Goal: Task Accomplishment & Management: Complete application form

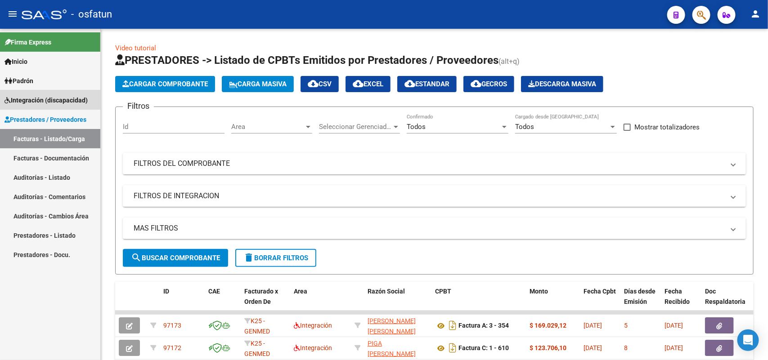
click at [41, 100] on span "Integración (discapacidad)" at bounding box center [46, 100] width 83 height 10
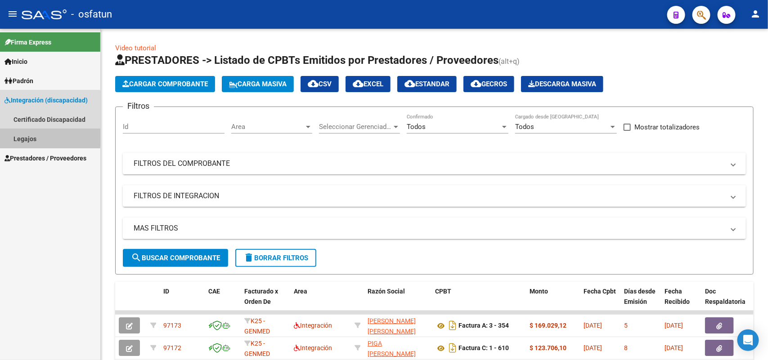
click at [19, 137] on link "Legajos" at bounding box center [50, 138] width 100 height 19
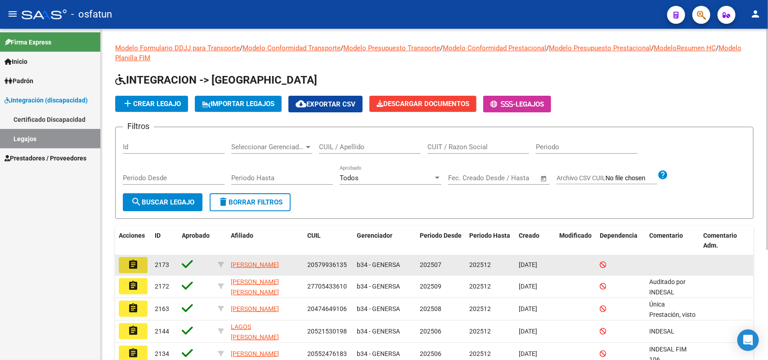
click at [130, 261] on mat-icon "assignment" at bounding box center [133, 265] width 11 height 11
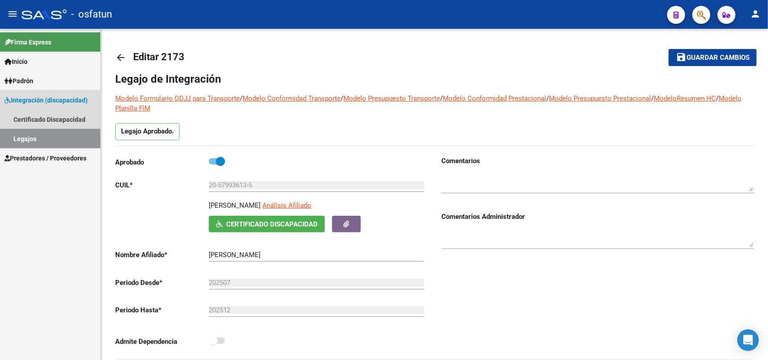
click at [32, 138] on link "Legajos" at bounding box center [50, 138] width 100 height 19
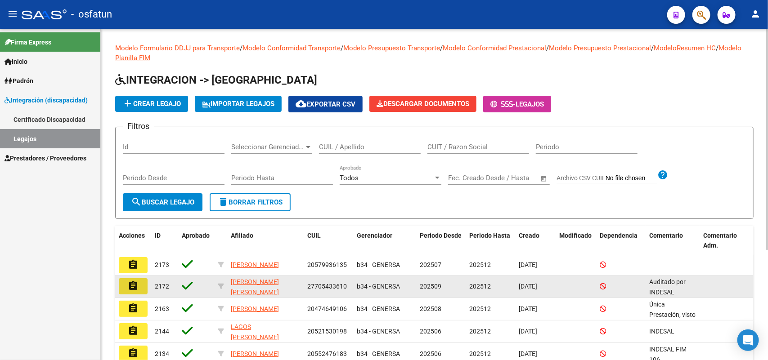
click at [138, 285] on mat-icon "assignment" at bounding box center [133, 286] width 11 height 11
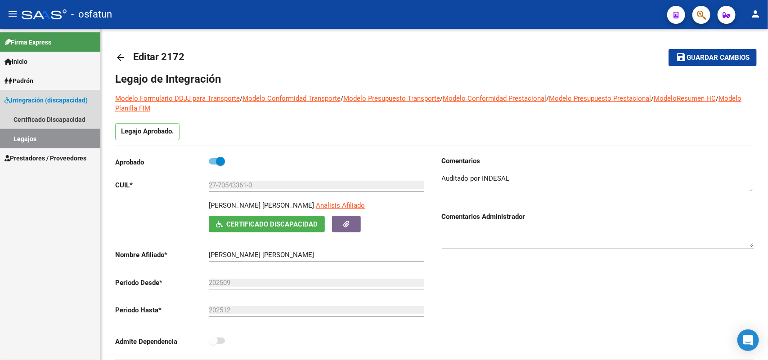
click at [23, 140] on link "Legajos" at bounding box center [50, 138] width 100 height 19
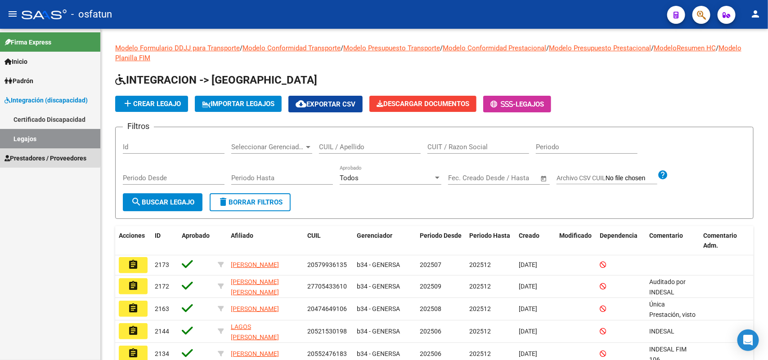
click at [39, 156] on span "Prestadores / Proveedores" at bounding box center [46, 158] width 82 height 10
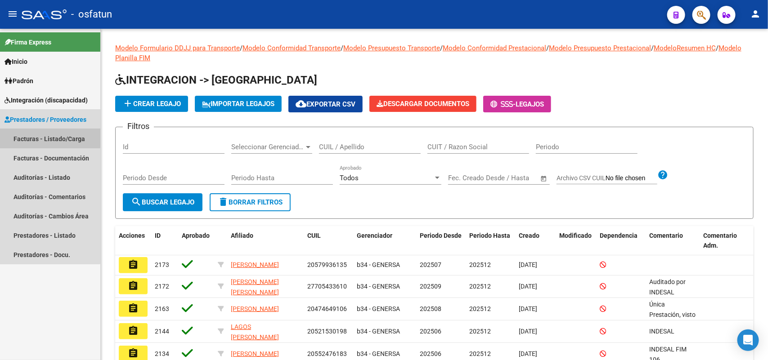
click at [48, 138] on link "Facturas - Listado/Carga" at bounding box center [50, 138] width 100 height 19
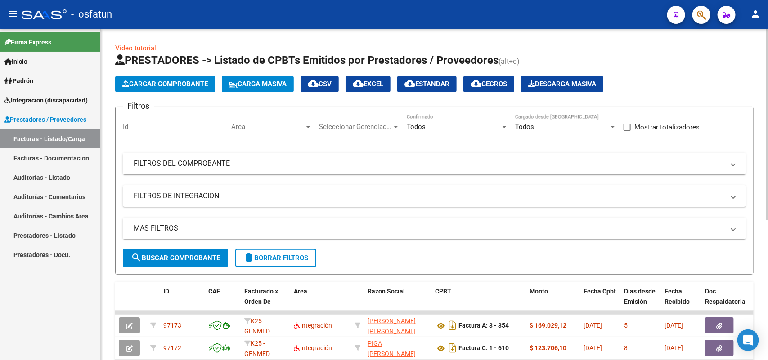
click at [169, 79] on button "Cargar Comprobante" at bounding box center [165, 84] width 100 height 16
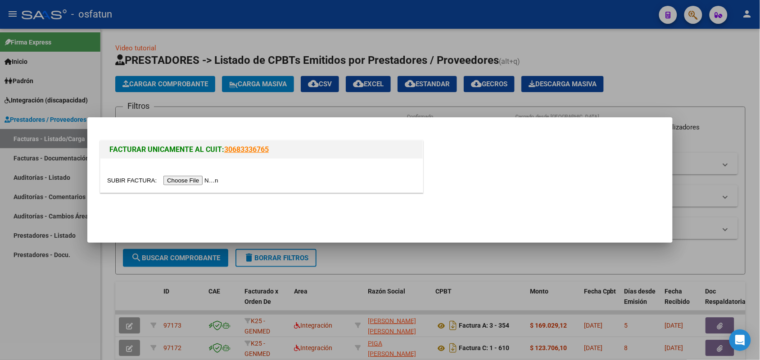
click at [202, 179] on input "file" at bounding box center [164, 180] width 114 height 9
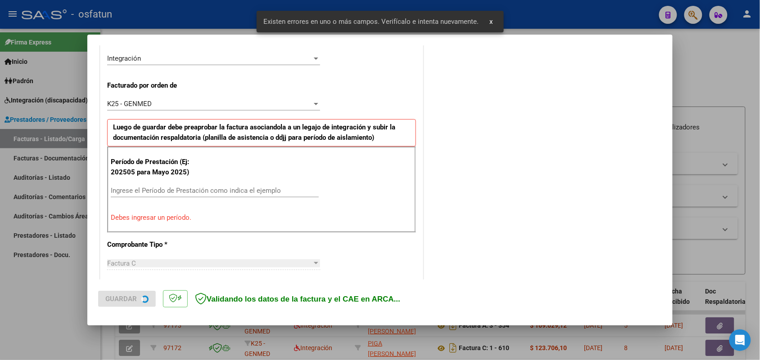
scroll to position [226, 0]
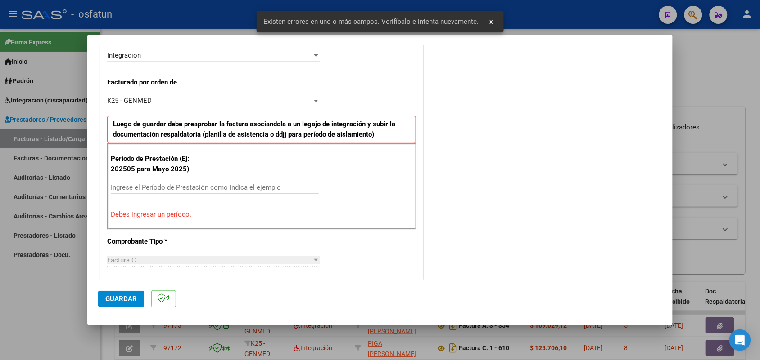
click at [270, 183] on div "Ingrese el Período de Prestación como indica el ejemplo" at bounding box center [215, 188] width 208 height 14
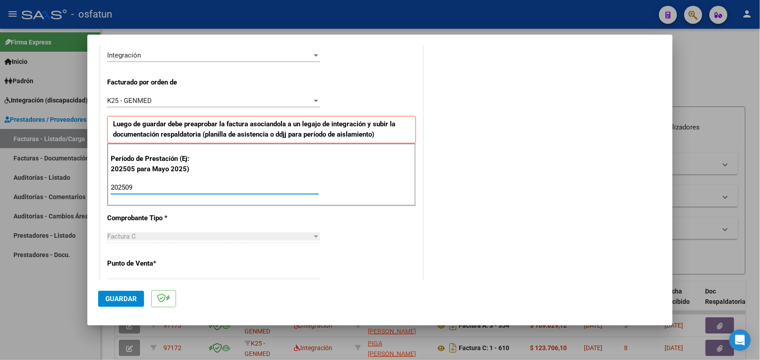
type input "202509"
click at [121, 295] on button "Guardar" at bounding box center [121, 299] width 46 height 16
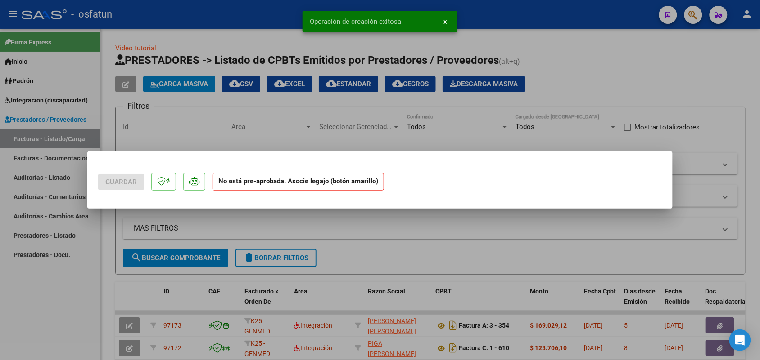
scroll to position [0, 0]
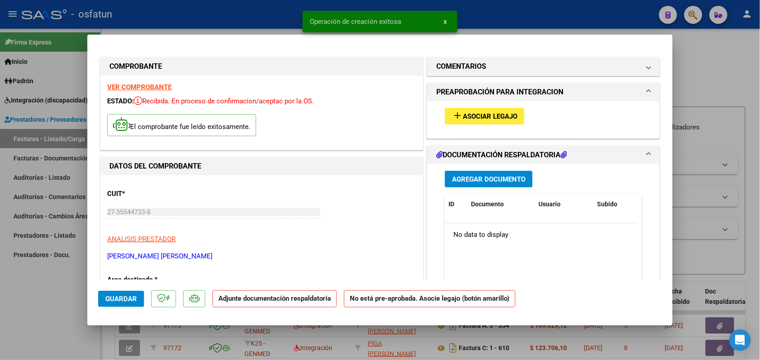
click at [494, 113] on span "Asociar Legajo" at bounding box center [490, 117] width 54 height 8
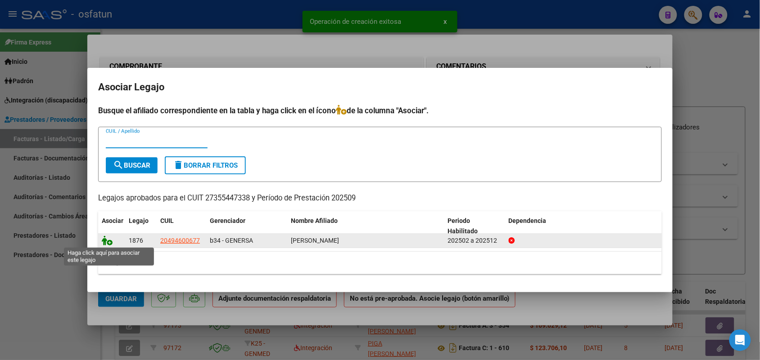
click at [107, 239] on icon at bounding box center [107, 241] width 11 height 10
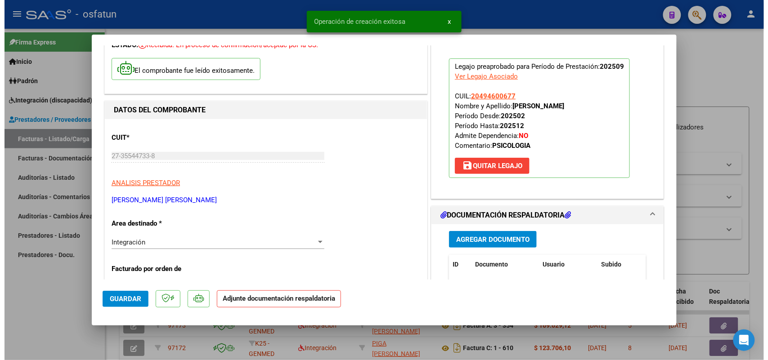
scroll to position [113, 0]
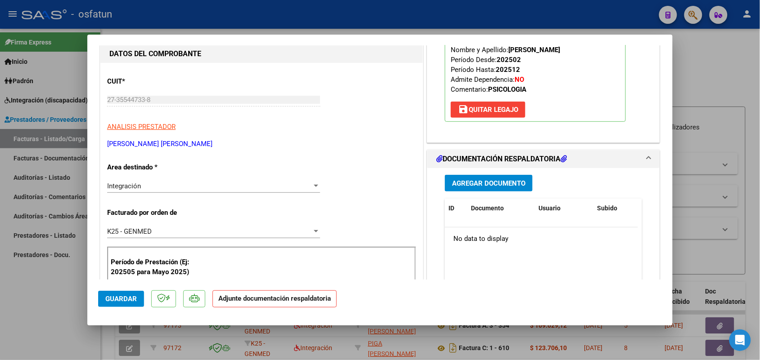
click at [471, 183] on span "Agregar Documento" at bounding box center [488, 184] width 73 height 8
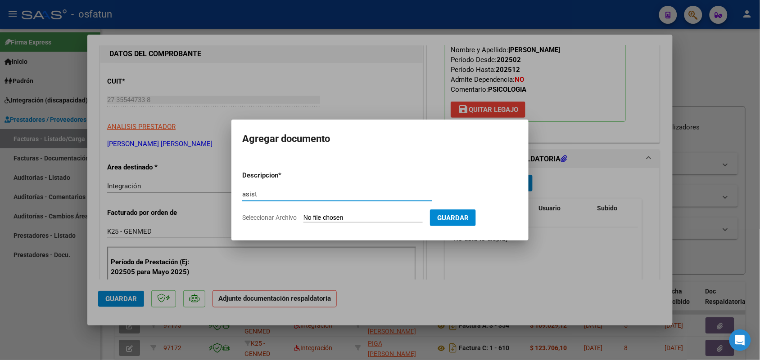
type input "asist"
click at [338, 216] on input "Seleccionar Archivo" at bounding box center [362, 218] width 119 height 9
type input "C:\fakepath\Planilla asistencia [PERSON_NAME] - psicología.pdf"
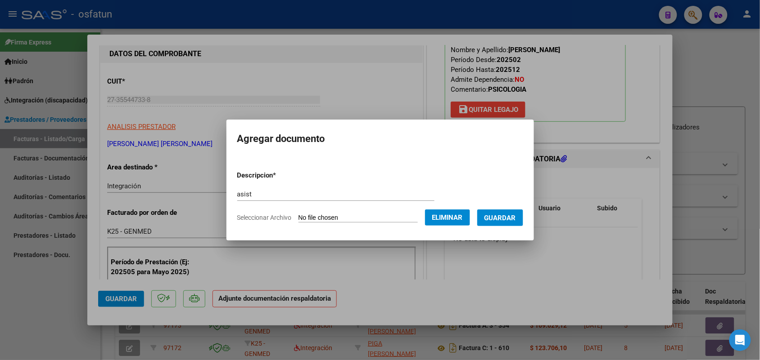
click at [516, 214] on span "Guardar" at bounding box center [500, 218] width 32 height 8
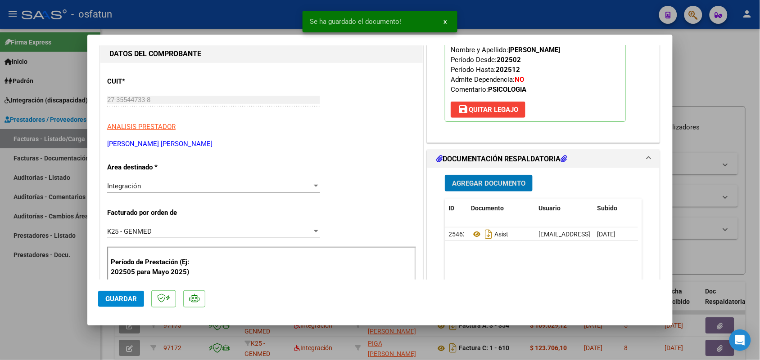
click at [117, 297] on span "Guardar" at bounding box center [121, 299] width 32 height 8
click at [39, 301] on div at bounding box center [380, 180] width 760 height 360
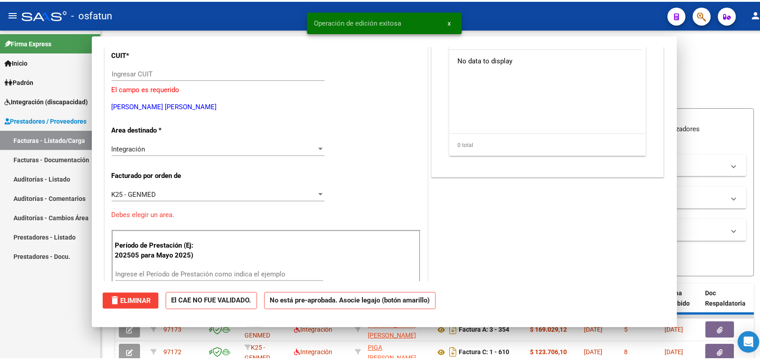
scroll to position [0, 0]
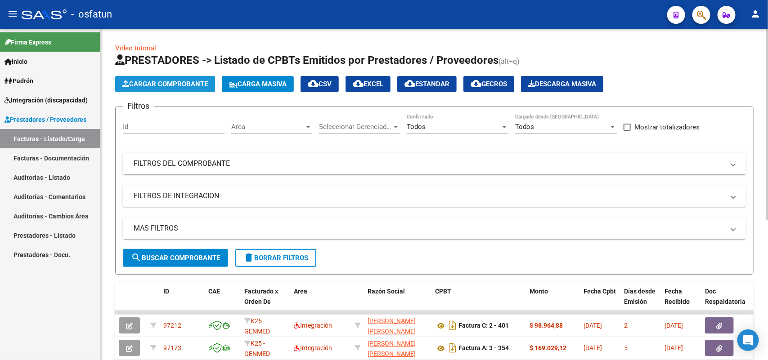
click at [180, 86] on span "Cargar Comprobante" at bounding box center [165, 84] width 86 height 8
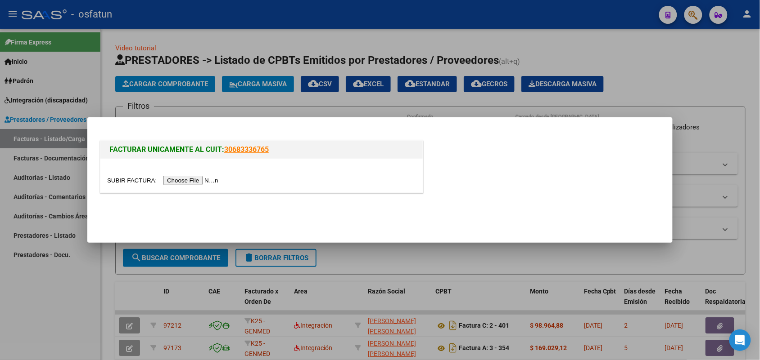
click at [208, 180] on input "file" at bounding box center [164, 180] width 114 height 9
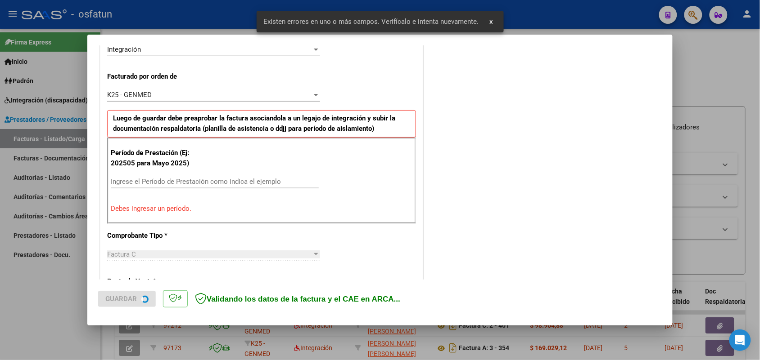
scroll to position [243, 0]
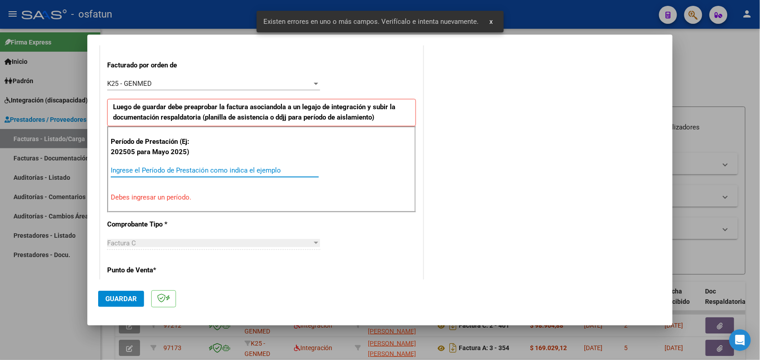
click at [251, 167] on input "Ingrese el Período de Prestación como indica el ejemplo" at bounding box center [215, 171] width 208 height 8
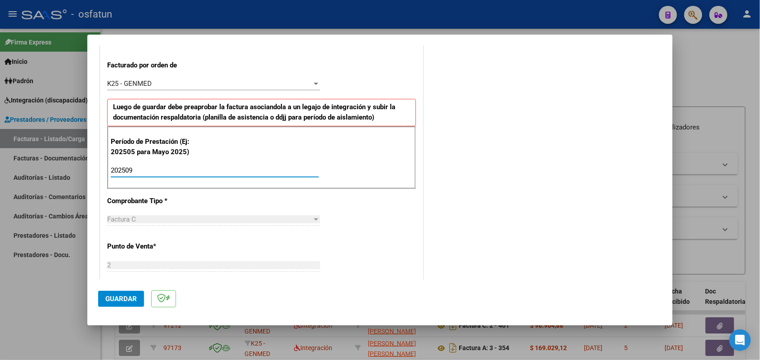
type input "202509"
click at [114, 298] on span "Guardar" at bounding box center [121, 299] width 32 height 8
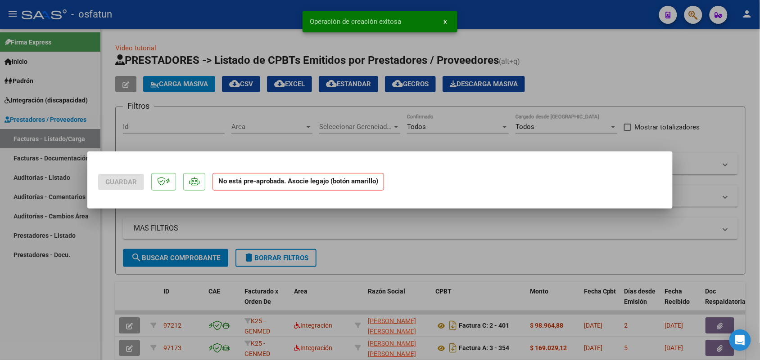
scroll to position [0, 0]
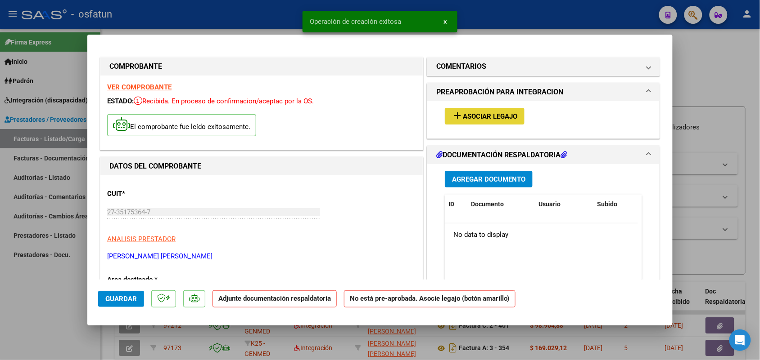
click at [496, 114] on button "add Asociar Legajo" at bounding box center [485, 116] width 80 height 17
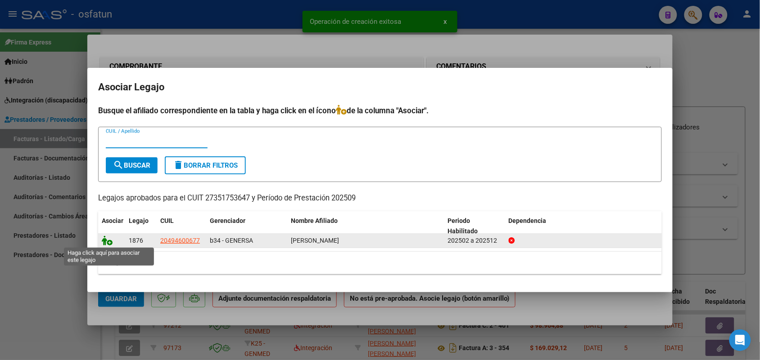
click at [106, 241] on icon at bounding box center [107, 241] width 11 height 10
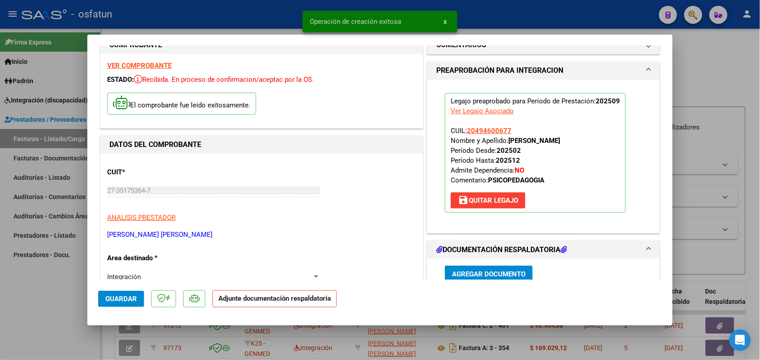
scroll to position [56, 0]
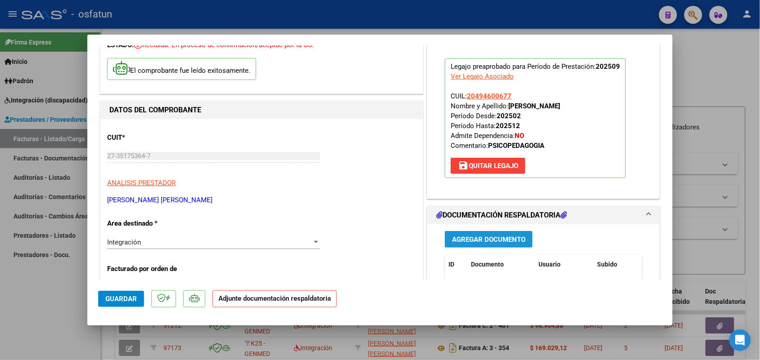
click at [478, 239] on span "Agregar Documento" at bounding box center [488, 240] width 73 height 8
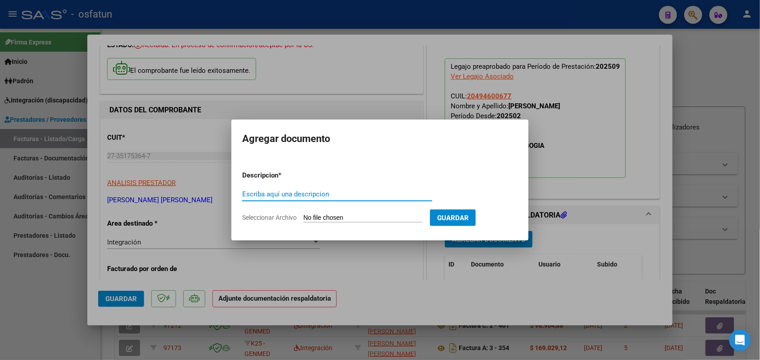
click at [302, 191] on input "Escriba aquí una descripcion" at bounding box center [337, 194] width 190 height 8
type input "asist"
click at [340, 216] on input "Seleccionar Archivo" at bounding box center [362, 218] width 119 height 9
type input "C:\fakepath\Planilla asistencia - sept psicopedagogí.pdf"
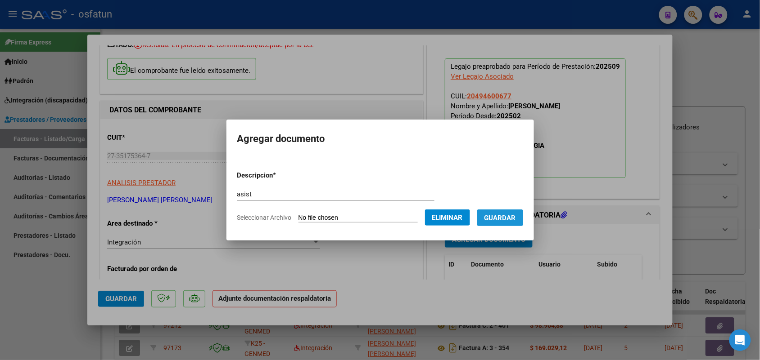
click at [514, 216] on span "Guardar" at bounding box center [500, 218] width 32 height 8
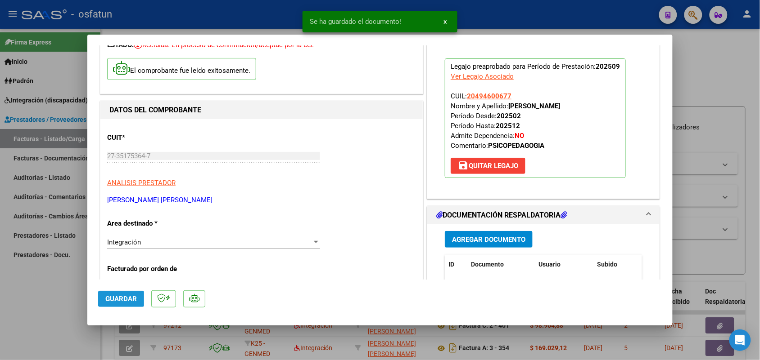
click at [122, 297] on span "Guardar" at bounding box center [121, 299] width 32 height 8
drag, startPoint x: 50, startPoint y: 291, endPoint x: 72, endPoint y: 284, distance: 23.2
click at [50, 291] on div at bounding box center [380, 180] width 760 height 360
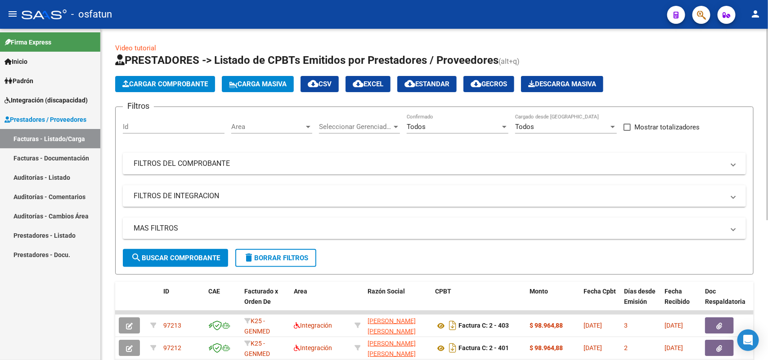
drag, startPoint x: 192, startPoint y: 63, endPoint x: 194, endPoint y: 74, distance: 11.0
click at [194, 73] on app-list-header "PRESTADORES -> Listado de CPBTs Emitidos por Prestadores / Proveedores (alt+q) …" at bounding box center [434, 164] width 639 height 222
click at [198, 84] on span "Cargar Comprobante" at bounding box center [165, 84] width 86 height 8
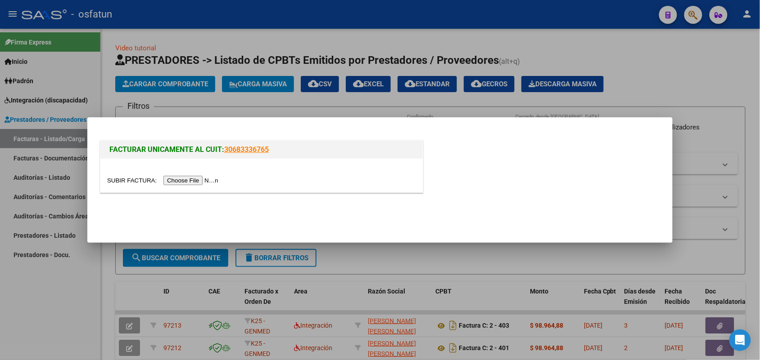
click at [192, 183] on input "file" at bounding box center [164, 180] width 114 height 9
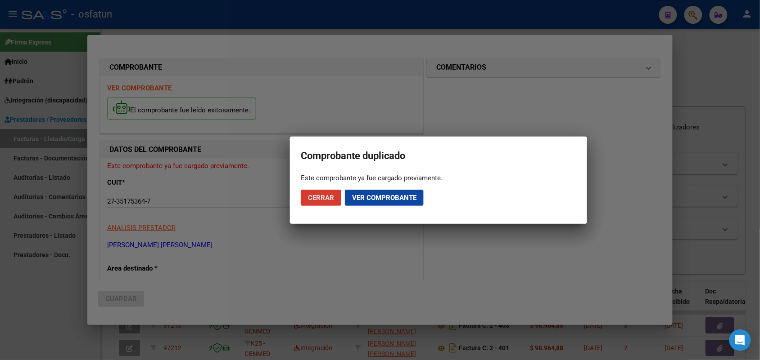
click at [322, 196] on span "Cerrar" at bounding box center [321, 198] width 26 height 8
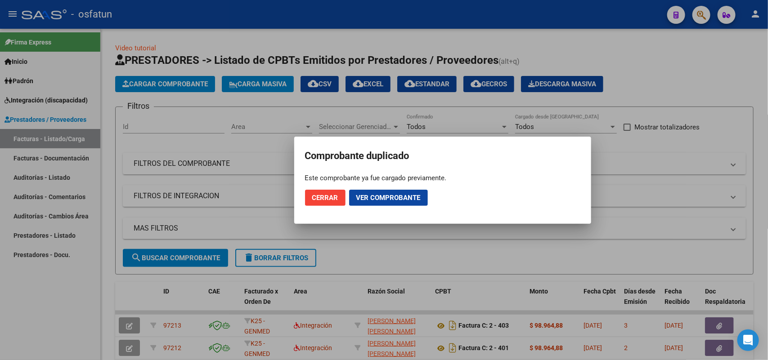
drag, startPoint x: 79, startPoint y: 296, endPoint x: 73, endPoint y: 285, distance: 12.3
click at [79, 293] on div at bounding box center [384, 180] width 768 height 360
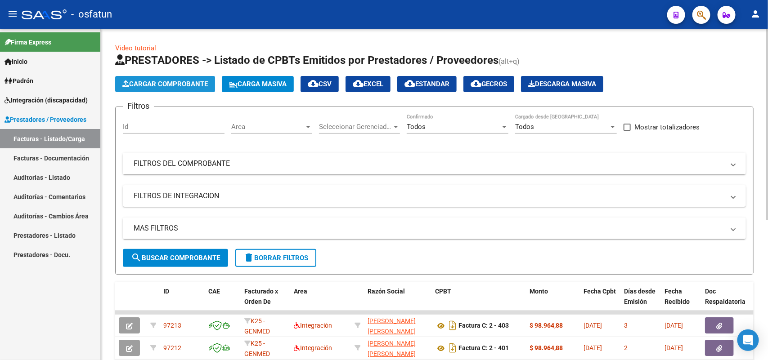
click at [166, 84] on span "Cargar Comprobante" at bounding box center [165, 84] width 86 height 8
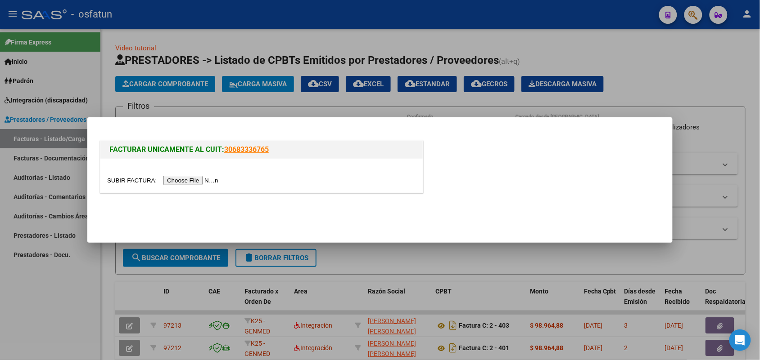
click at [193, 181] on input "file" at bounding box center [164, 180] width 114 height 9
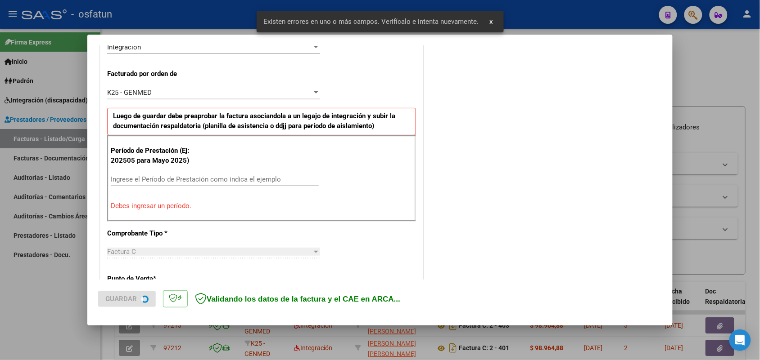
scroll to position [243, 0]
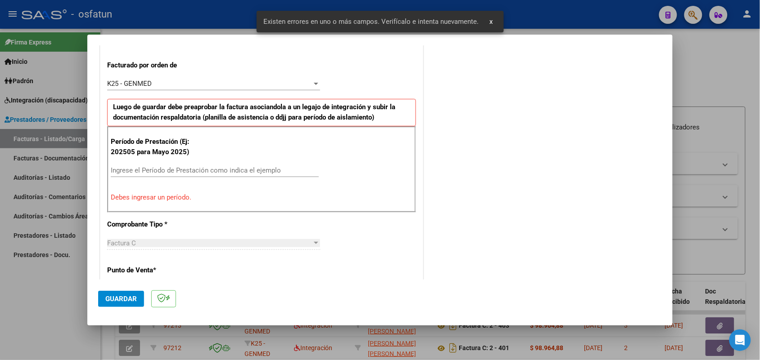
click at [198, 167] on div "Ingrese el Período de Prestación como indica el ejemplo" at bounding box center [215, 171] width 208 height 14
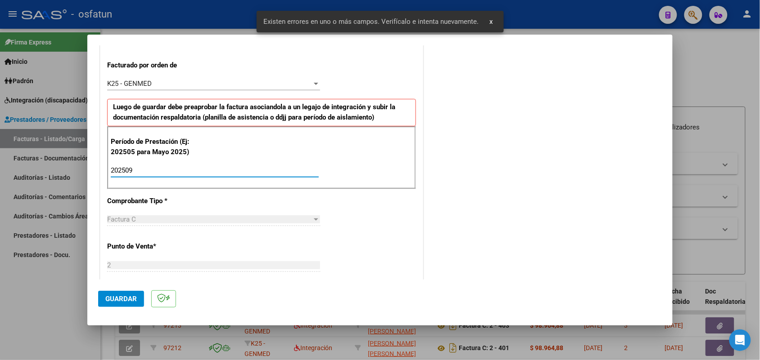
type input "202509"
click at [120, 299] on span "Guardar" at bounding box center [121, 299] width 32 height 8
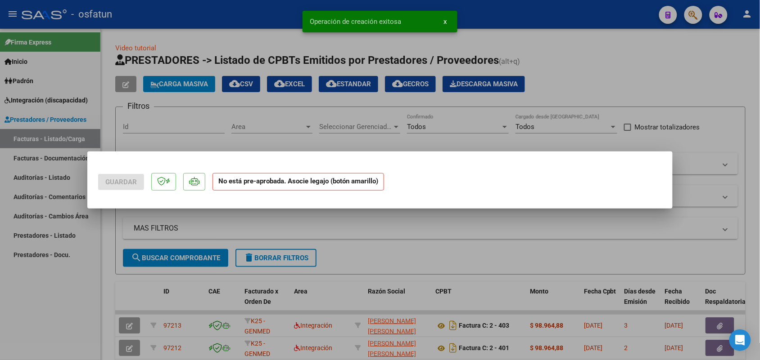
scroll to position [0, 0]
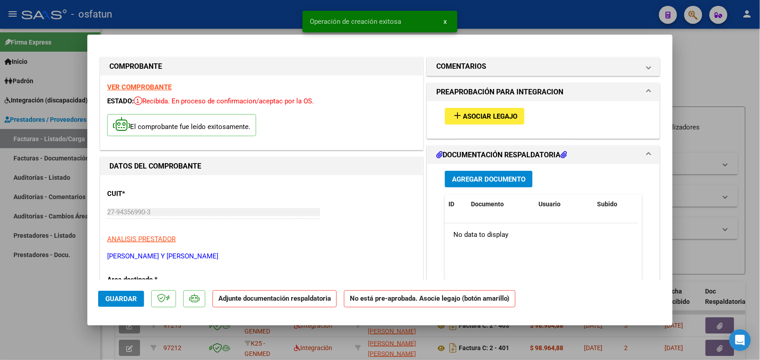
click at [509, 113] on span "Asociar Legajo" at bounding box center [490, 117] width 54 height 8
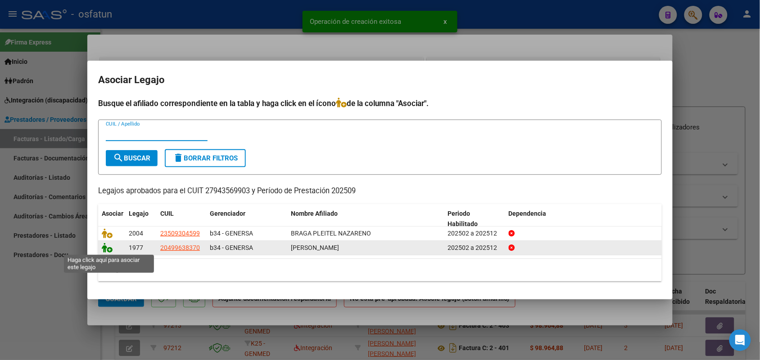
click at [108, 249] on icon at bounding box center [107, 248] width 11 height 10
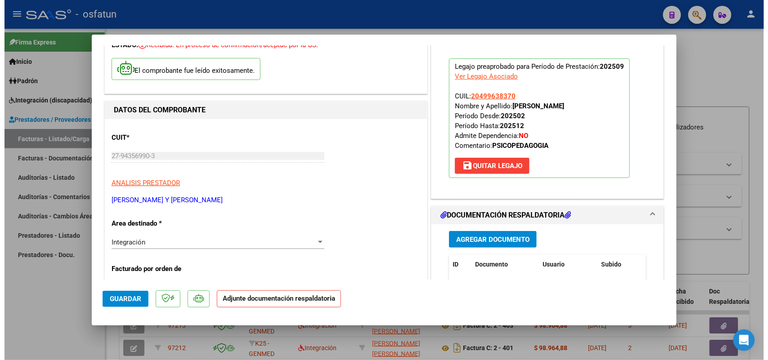
scroll to position [113, 0]
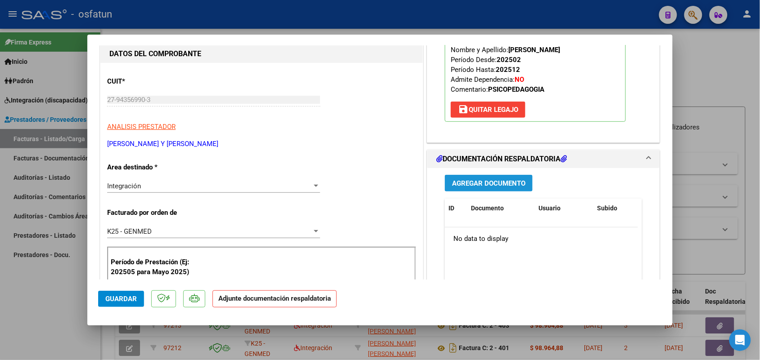
click at [500, 183] on span "Agregar Documento" at bounding box center [488, 184] width 73 height 8
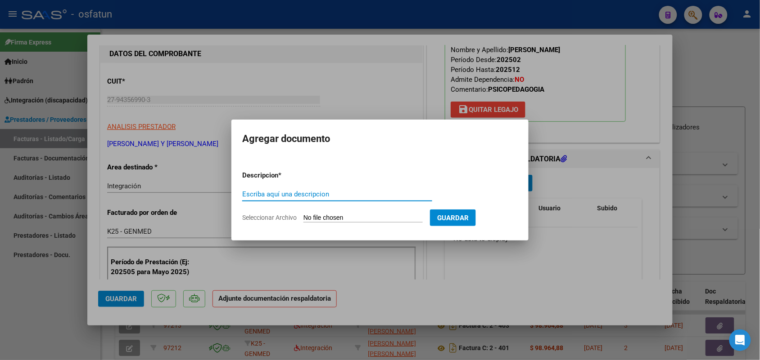
click at [295, 193] on input "Escriba aquí una descripcion" at bounding box center [337, 194] width 190 height 8
type input "asisy"
click at [328, 216] on input "Seleccionar Archivo" at bounding box center [362, 218] width 119 height 9
type input "C:\fakepath\ASIST AUTO - SEPTIEMBRE [PERSON_NAME].pdf"
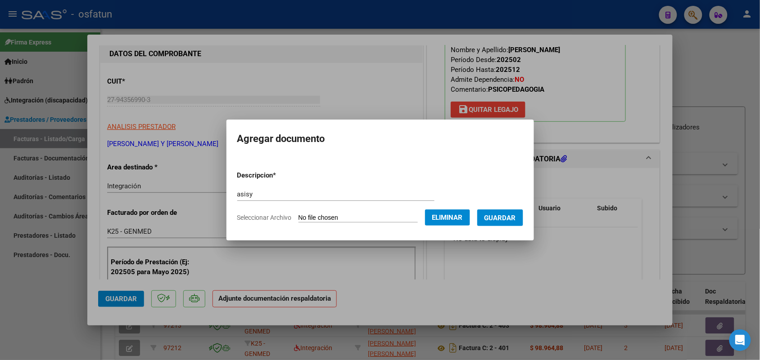
click at [509, 212] on button "Guardar" at bounding box center [500, 218] width 46 height 17
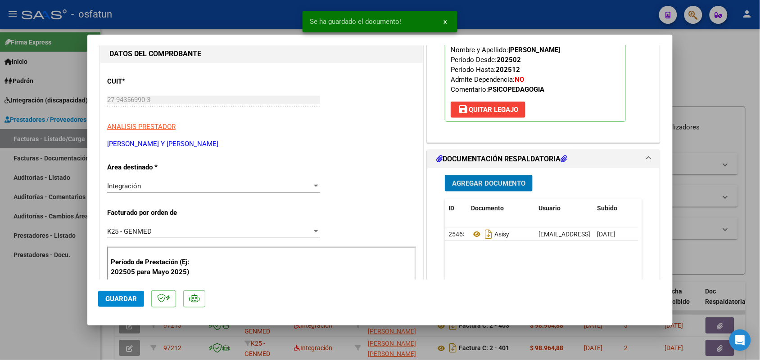
click at [124, 295] on span "Guardar" at bounding box center [121, 299] width 32 height 8
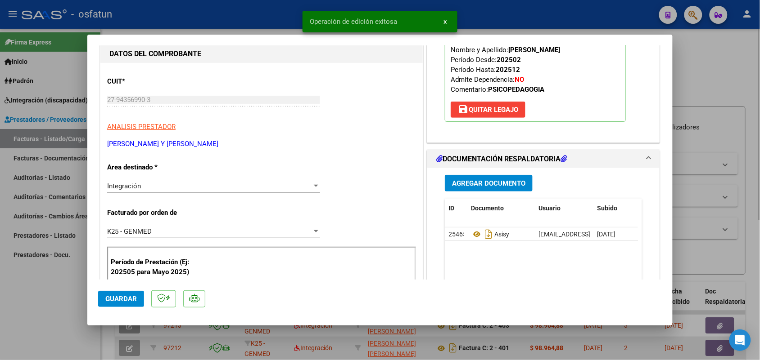
drag, startPoint x: 50, startPoint y: 302, endPoint x: 141, endPoint y: 356, distance: 105.1
click at [50, 302] on div at bounding box center [380, 180] width 760 height 360
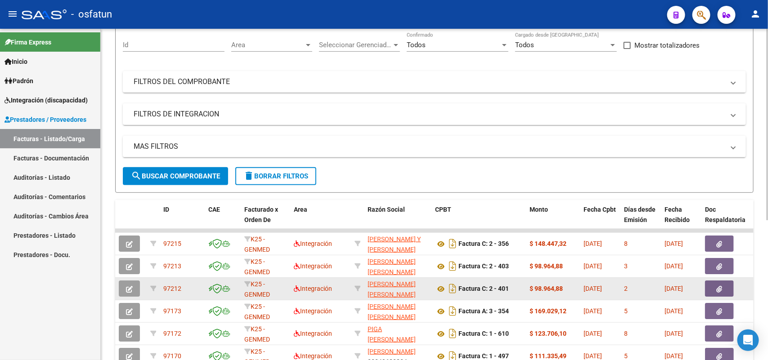
scroll to position [0, 0]
